Goal: Obtain resource: Download file/media

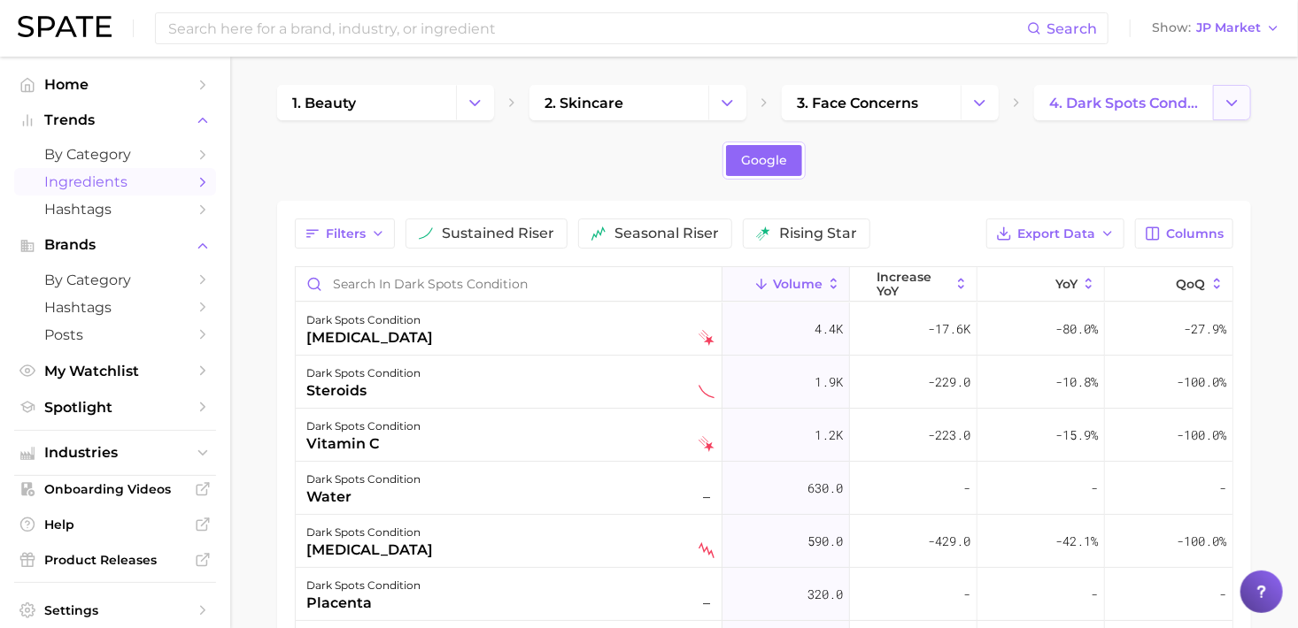
click at [1234, 95] on icon "Change Category" at bounding box center [1231, 103] width 19 height 19
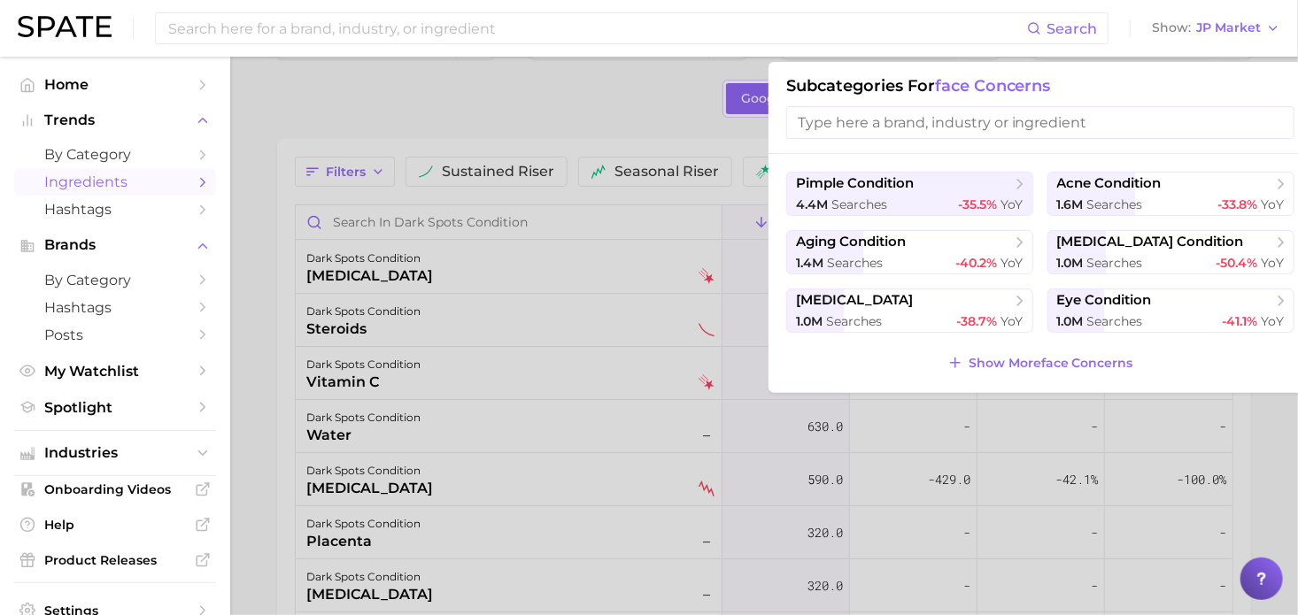
scroll to position [89, 0]
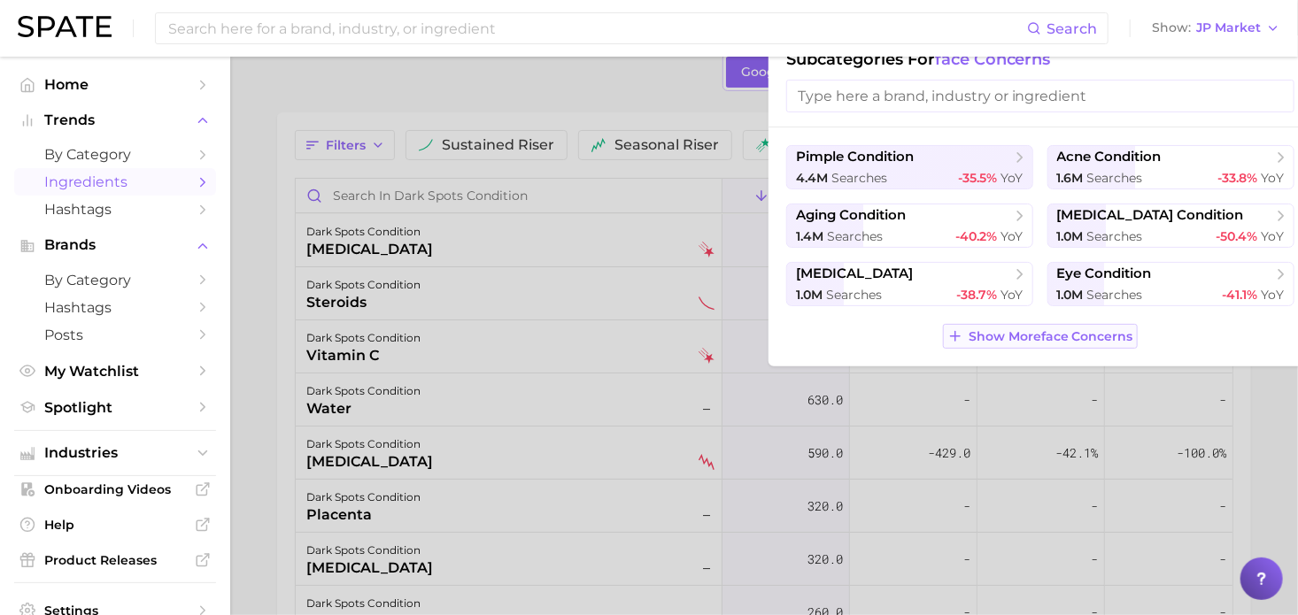
click at [1080, 334] on span "Show More face concerns" at bounding box center [1050, 336] width 165 height 15
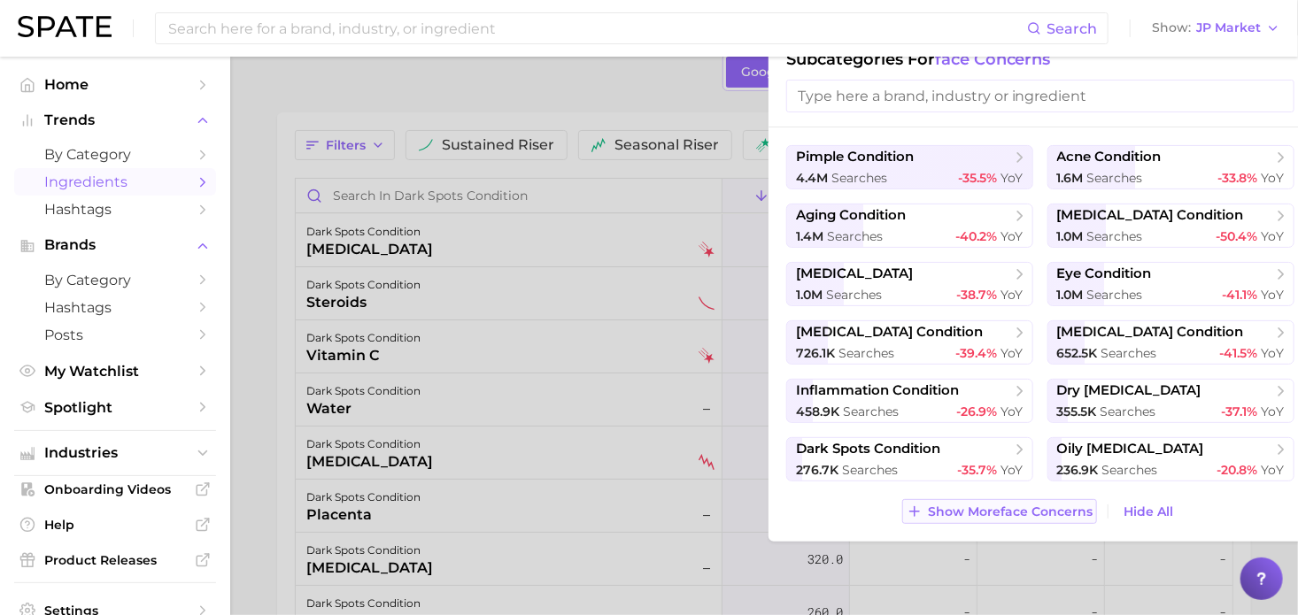
click at [993, 519] on button "Show More face concerns" at bounding box center [999, 511] width 195 height 25
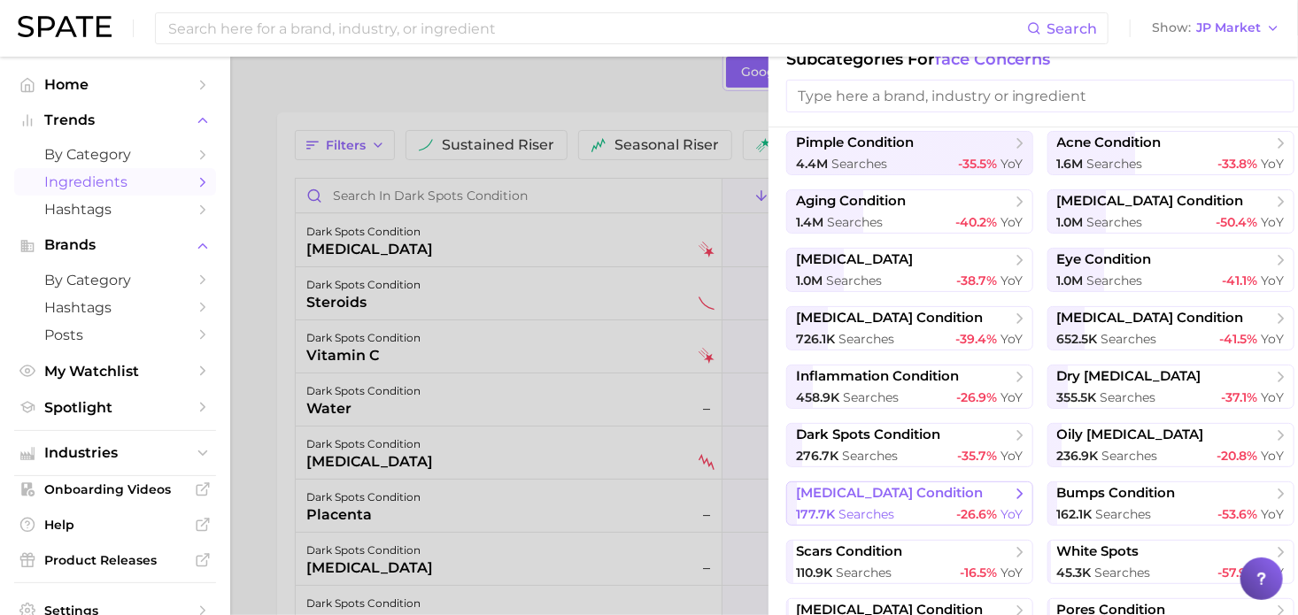
scroll to position [64, 0]
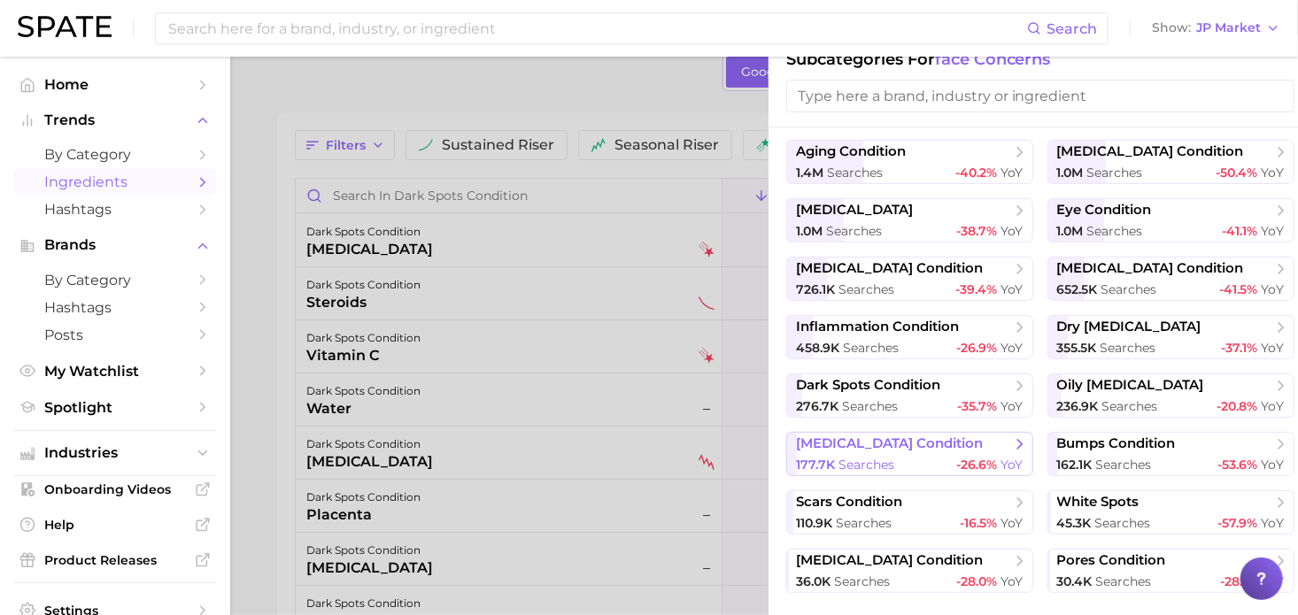
click at [930, 447] on span "[MEDICAL_DATA] condition" at bounding box center [903, 444] width 215 height 18
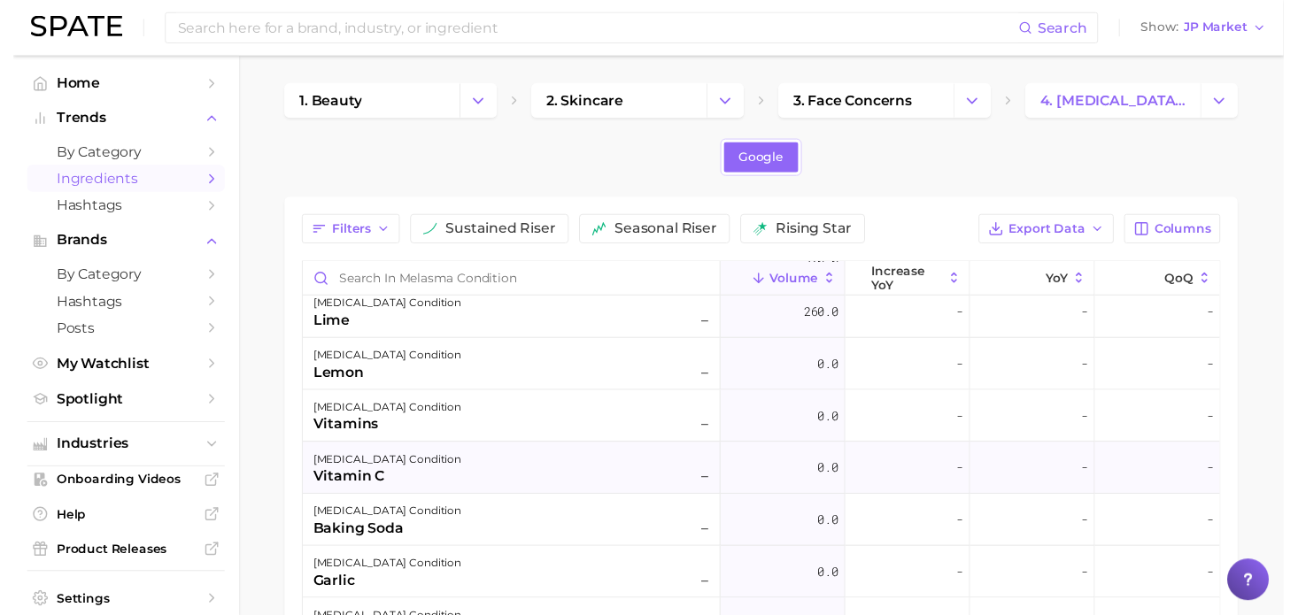
scroll to position [354, 0]
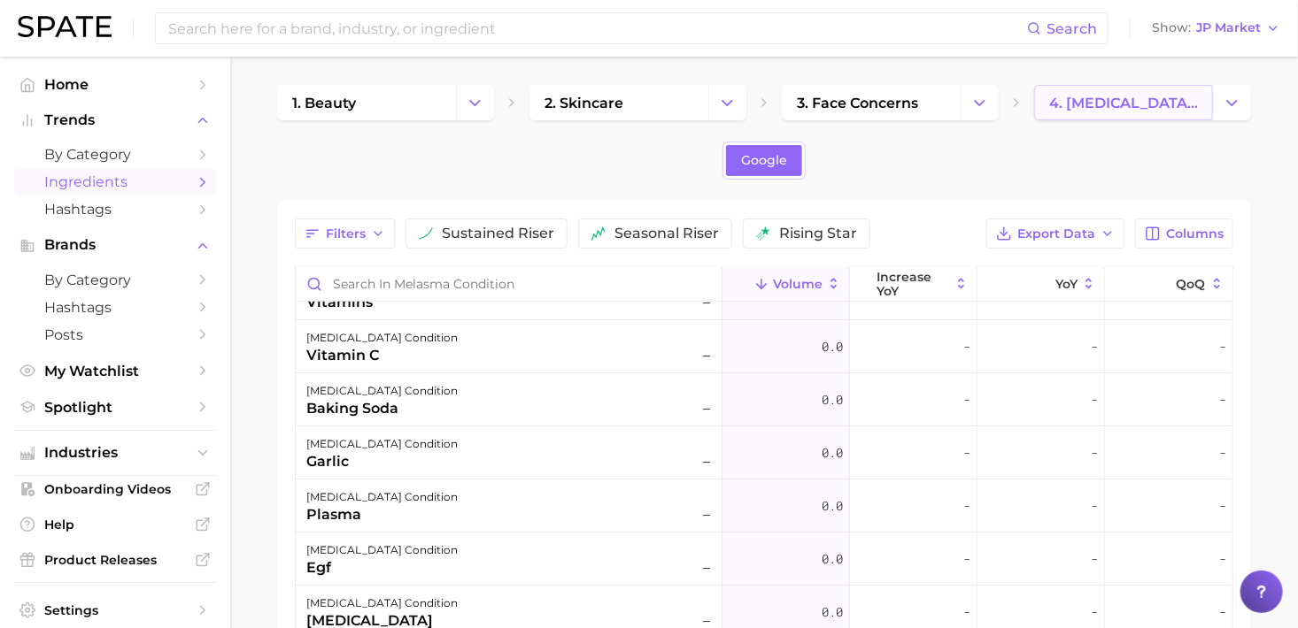
click at [1113, 111] on span "4. [MEDICAL_DATA] condition" at bounding box center [1123, 103] width 149 height 17
click at [1240, 101] on icon "Change Category" at bounding box center [1231, 103] width 19 height 19
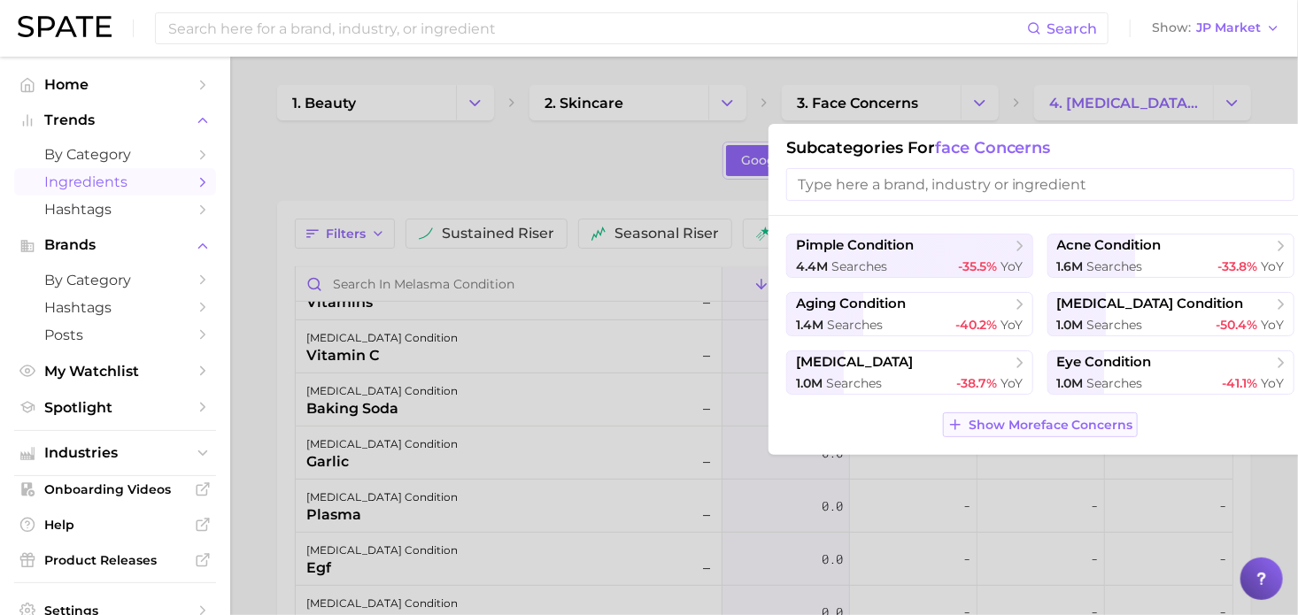
click at [1095, 420] on span "Show More face concerns" at bounding box center [1050, 425] width 165 height 15
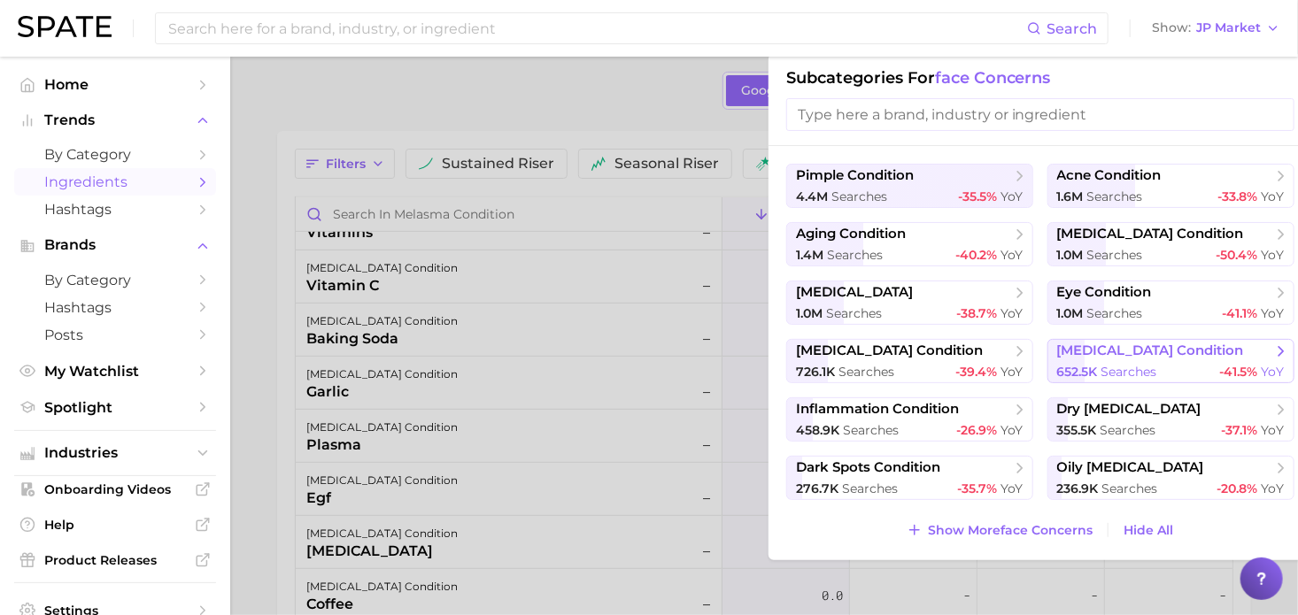
scroll to position [89, 0]
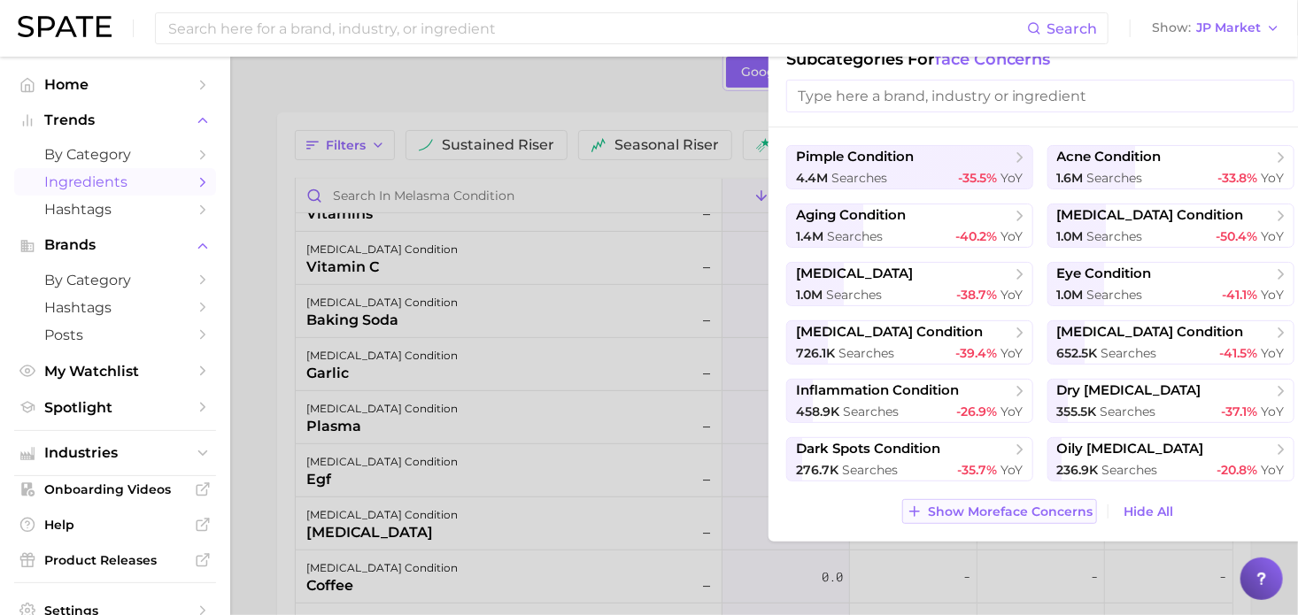
click at [963, 516] on span "Show More face concerns" at bounding box center [1010, 511] width 165 height 15
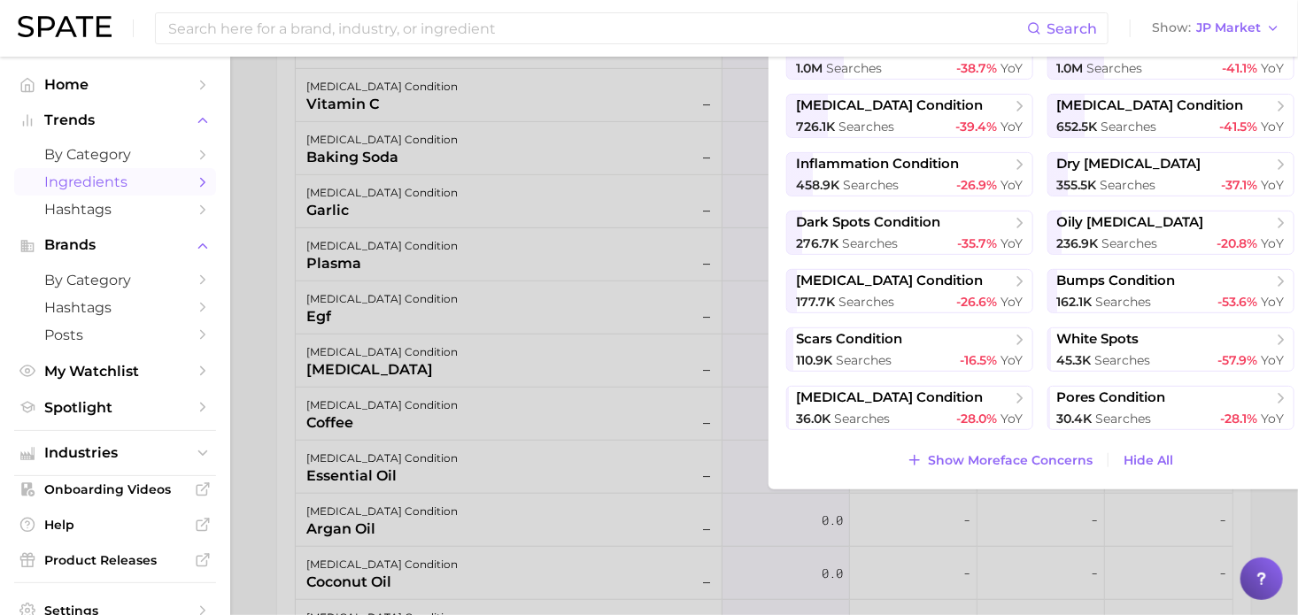
scroll to position [266, 0]
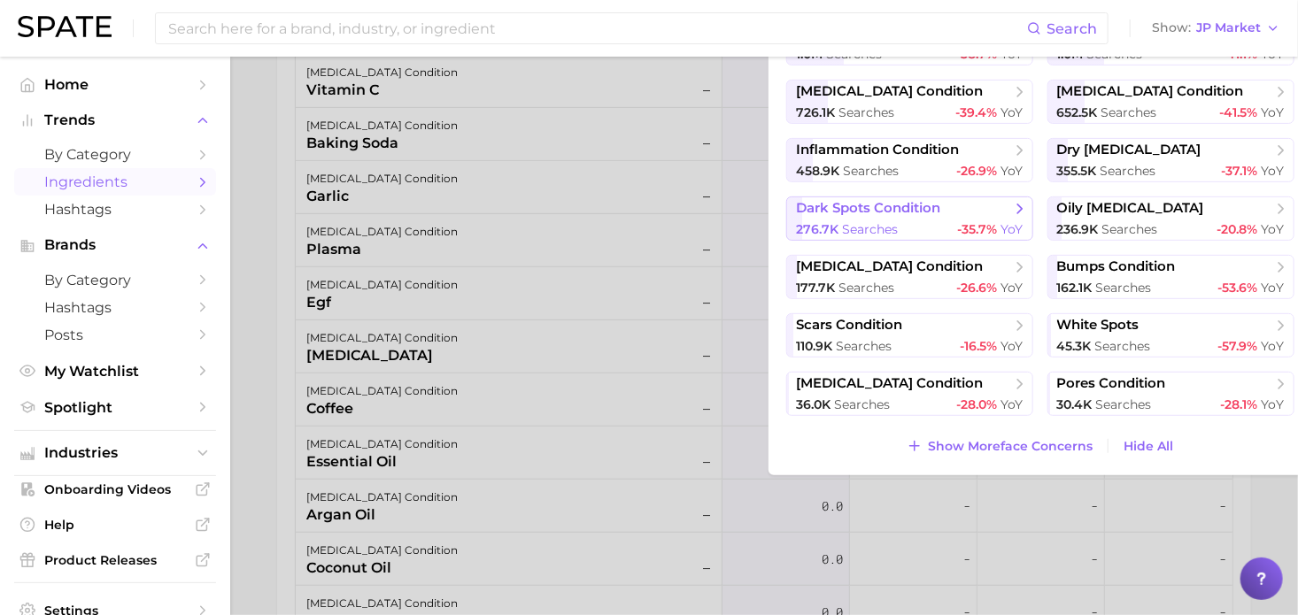
click at [911, 221] on div "276.7k searches -35.7% YoY" at bounding box center [909, 229] width 227 height 17
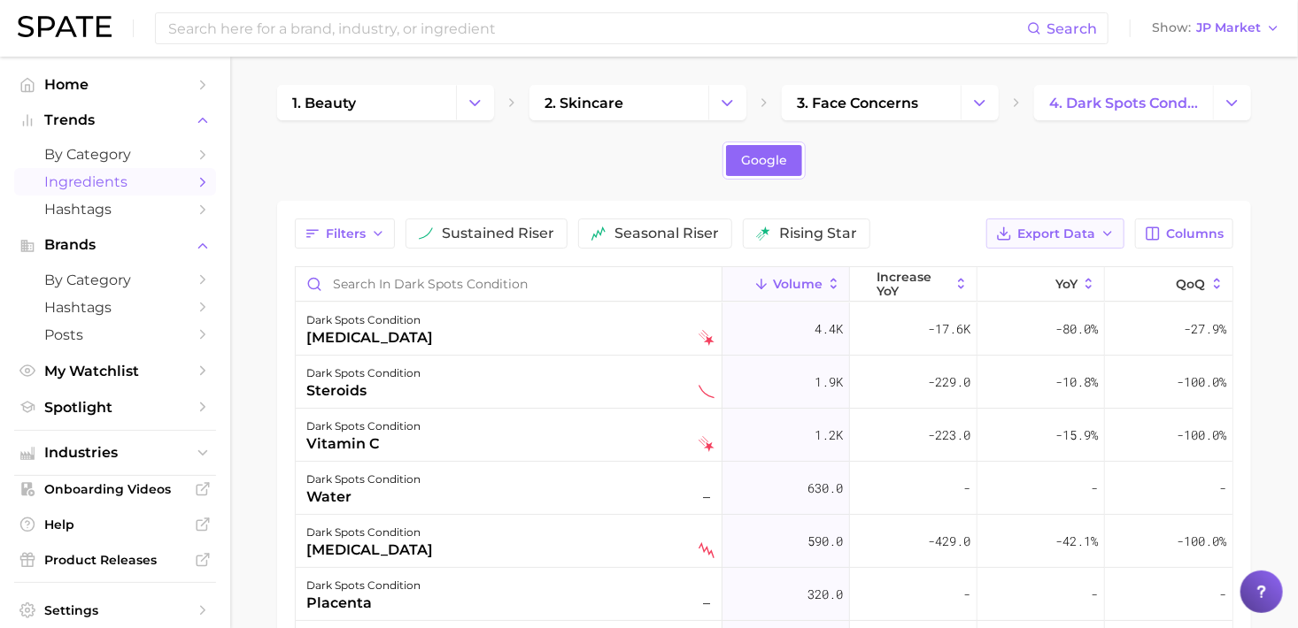
click at [1105, 233] on icon "button" at bounding box center [1107, 234] width 14 height 14
click at [1077, 267] on button "Table Data CSV" at bounding box center [1026, 266] width 195 height 32
